Goal: Task Accomplishment & Management: Manage account settings

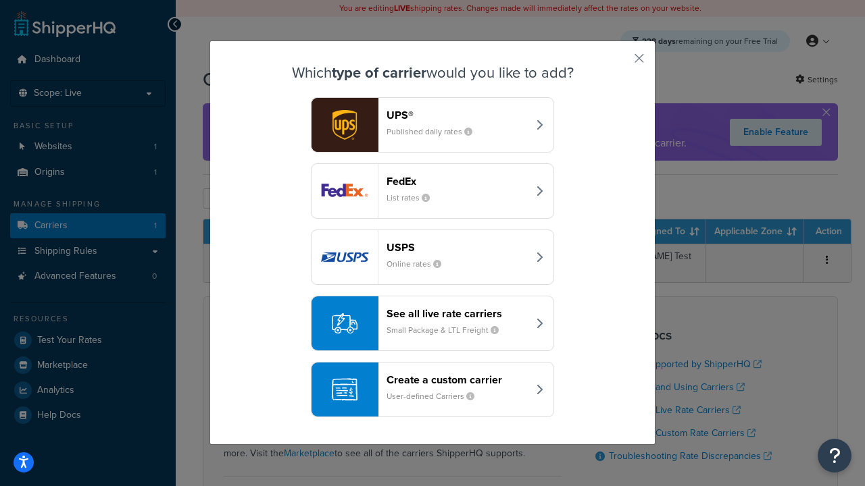
click at [457, 182] on header "FedEx" at bounding box center [456, 181] width 141 height 13
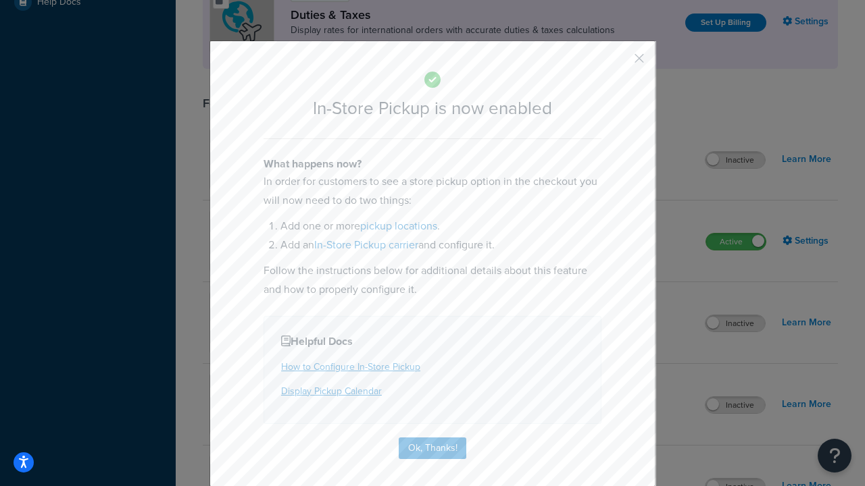
click at [619, 63] on button "button" at bounding box center [618, 62] width 3 height 3
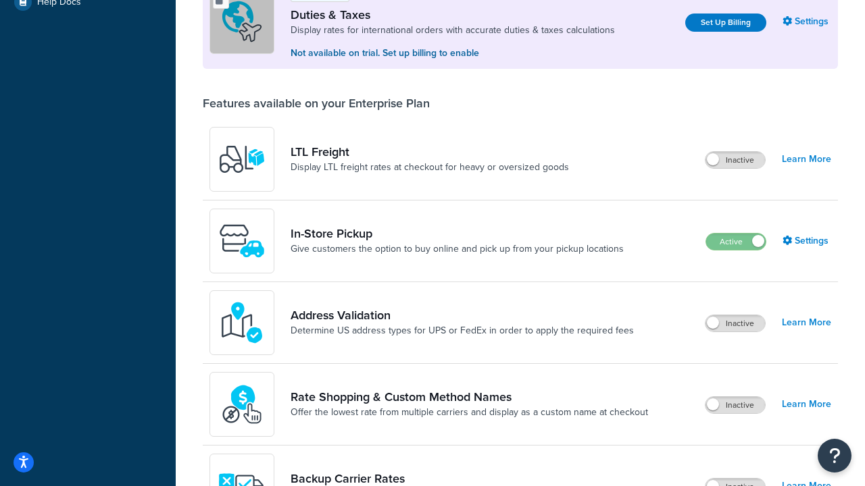
scroll to position [413, 0]
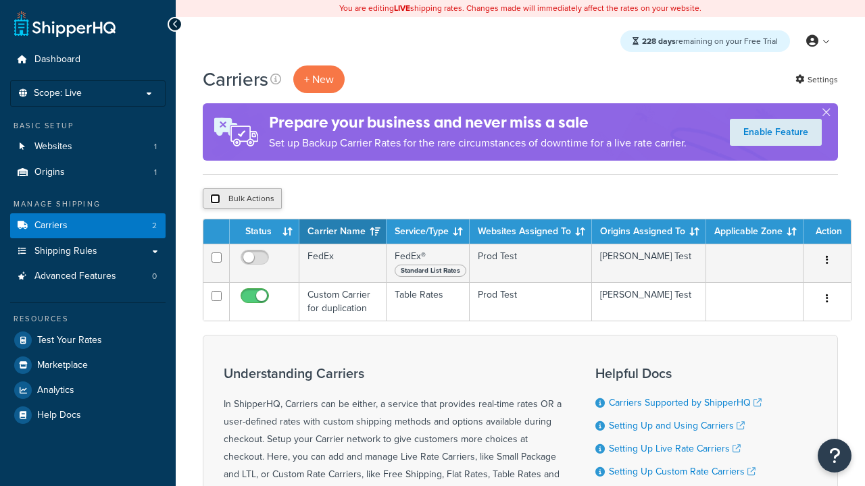
click at [215, 200] on input "checkbox" at bounding box center [215, 199] width 10 height 10
checkbox input "true"
click at [363, 200] on button "Delete" at bounding box center [360, 198] width 47 height 20
